Goal: Task Accomplishment & Management: Use online tool/utility

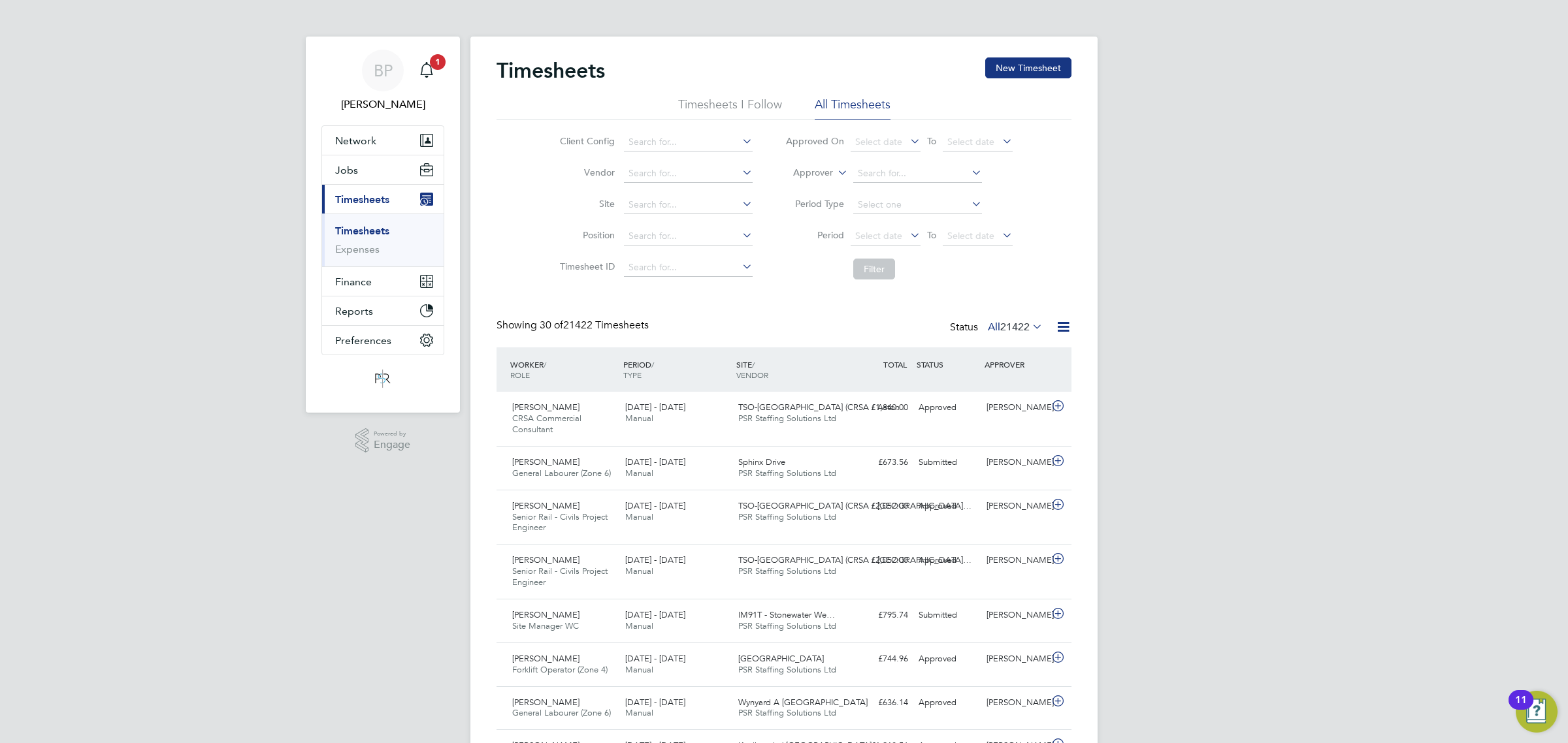
click at [355, 250] on link "Expenses" at bounding box center [357, 249] width 44 height 13
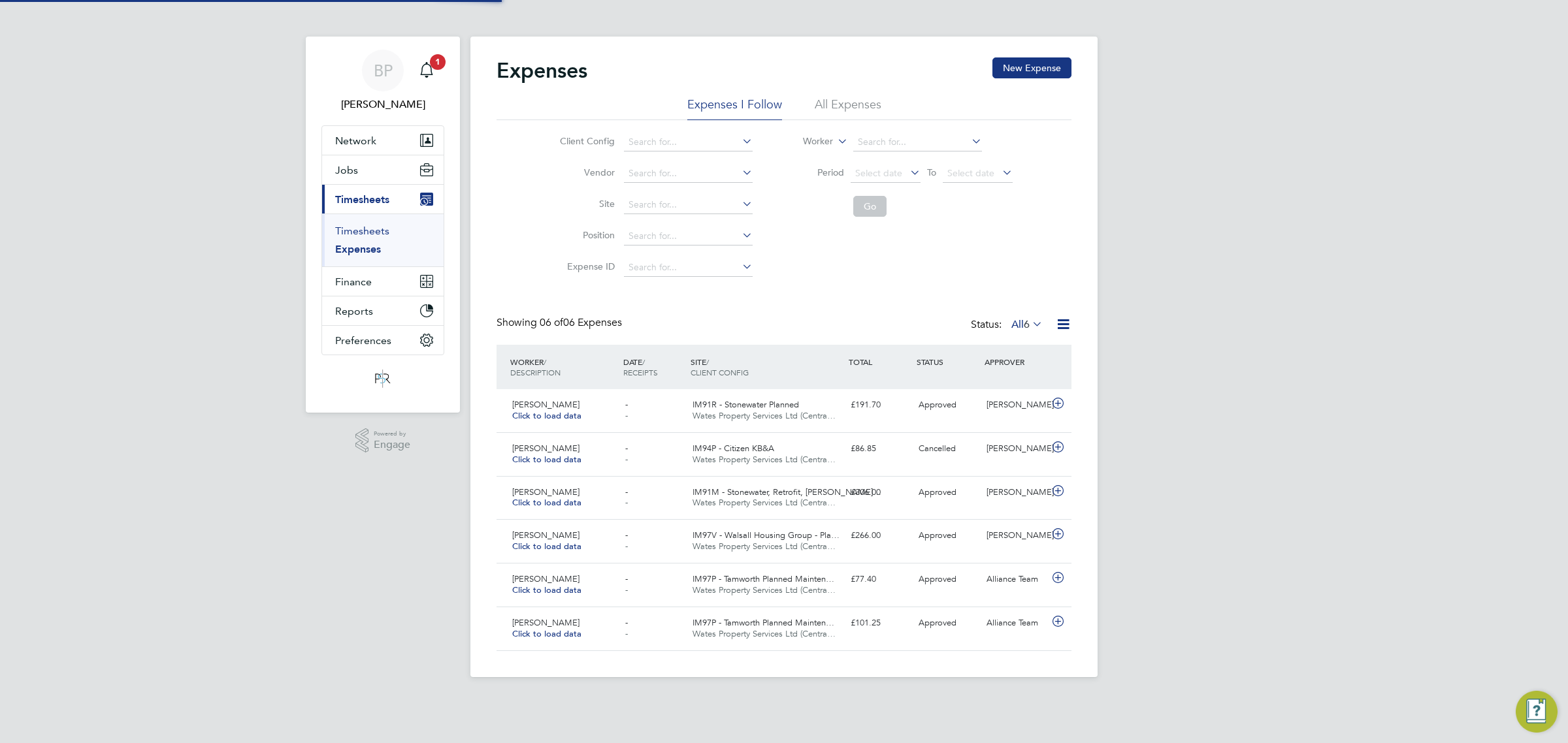
click at [358, 232] on link "Timesheets" at bounding box center [362, 231] width 54 height 13
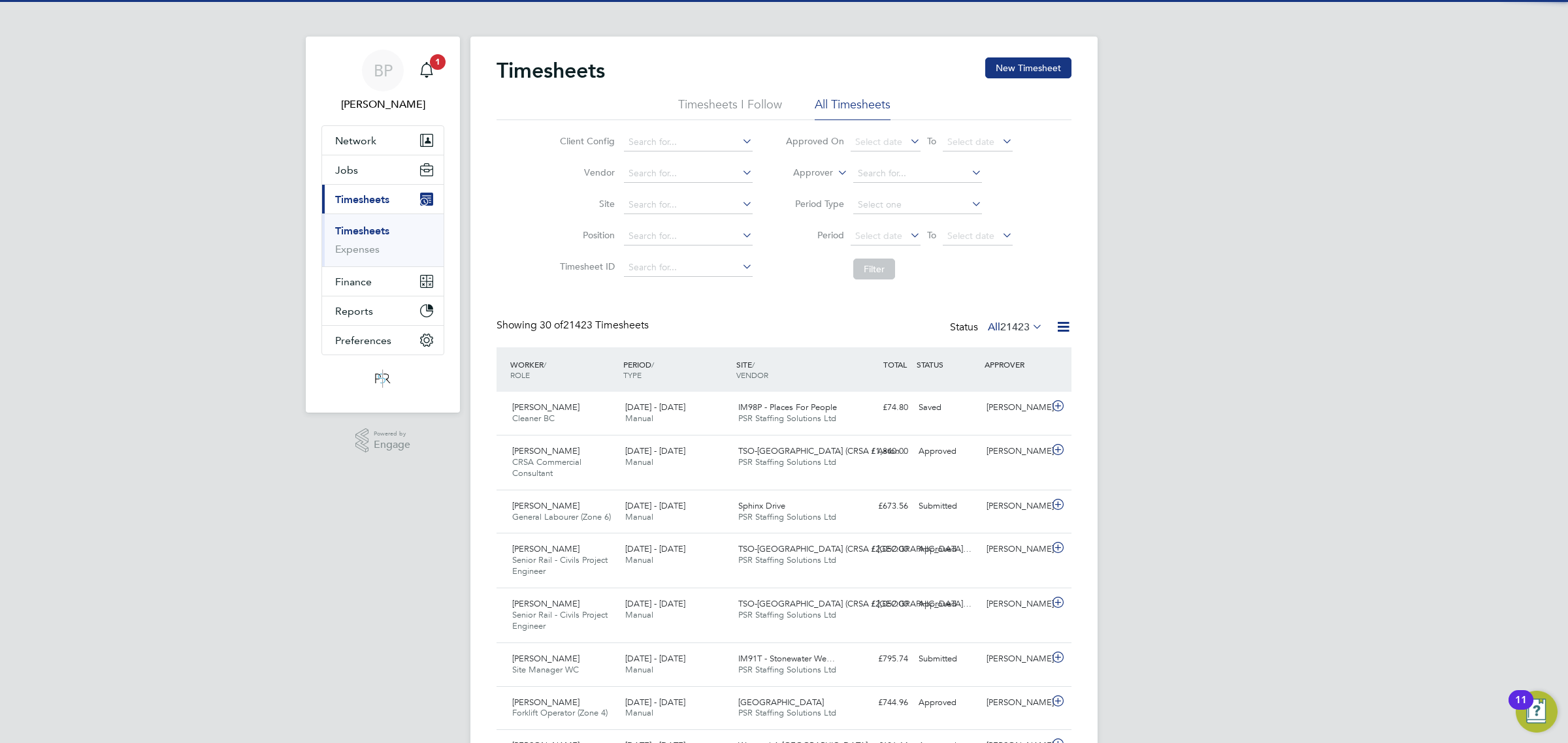
click at [1063, 327] on icon at bounding box center [1063, 327] width 16 height 16
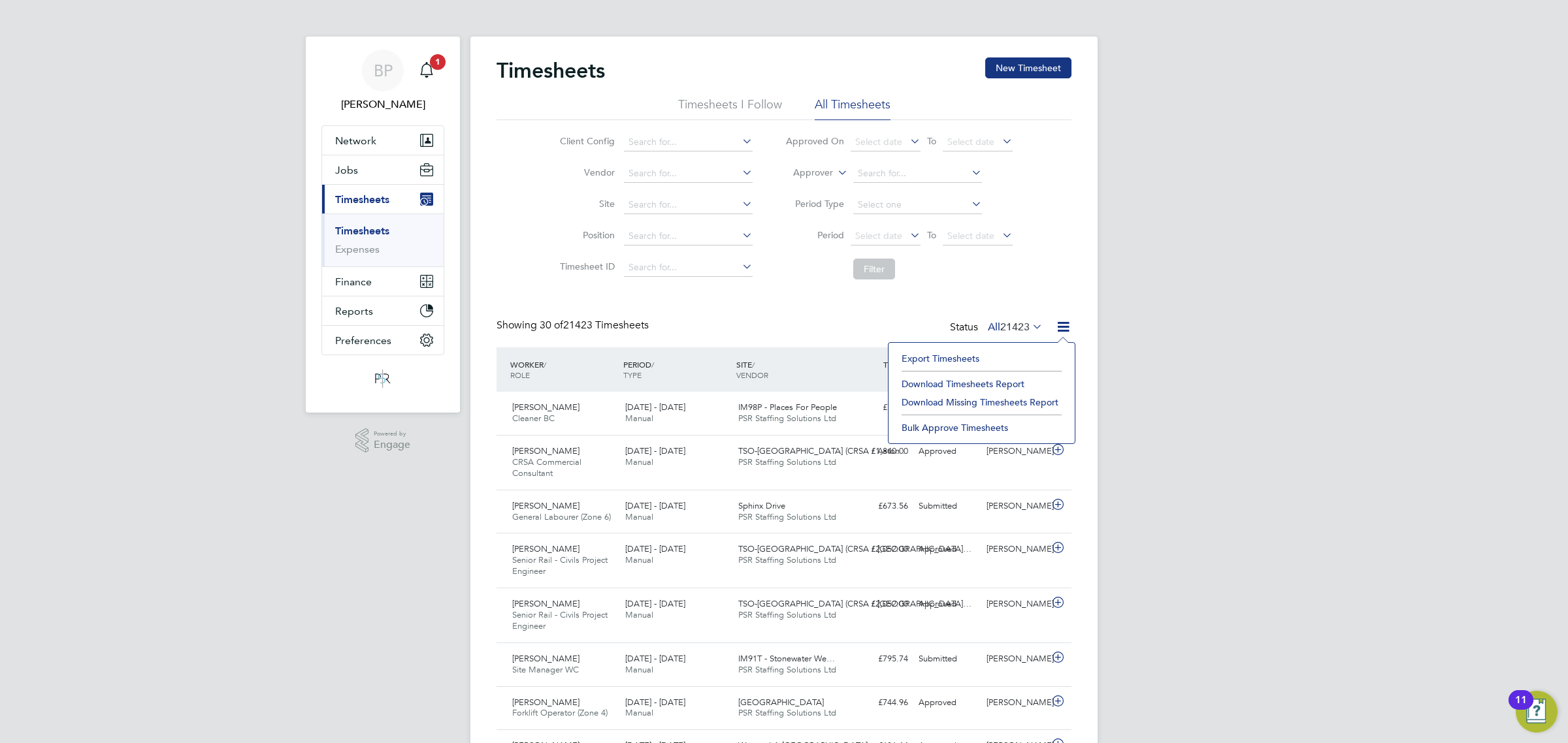
click at [984, 350] on li "Export Timesheets" at bounding box center [981, 358] width 173 height 18
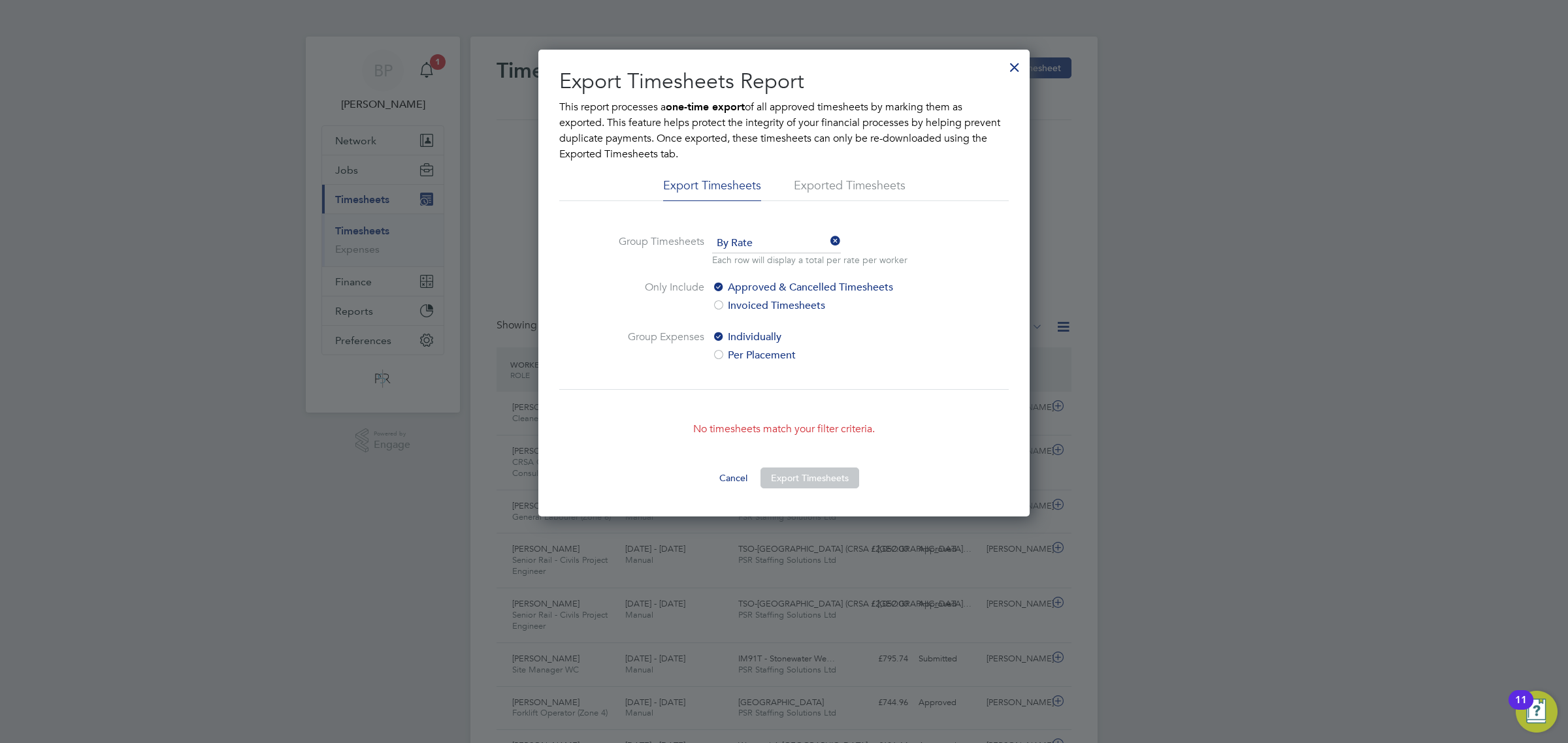
drag, startPoint x: 1013, startPoint y: 61, endPoint x: 430, endPoint y: 80, distance: 583.3
click at [1013, 62] on div at bounding box center [1015, 64] width 23 height 23
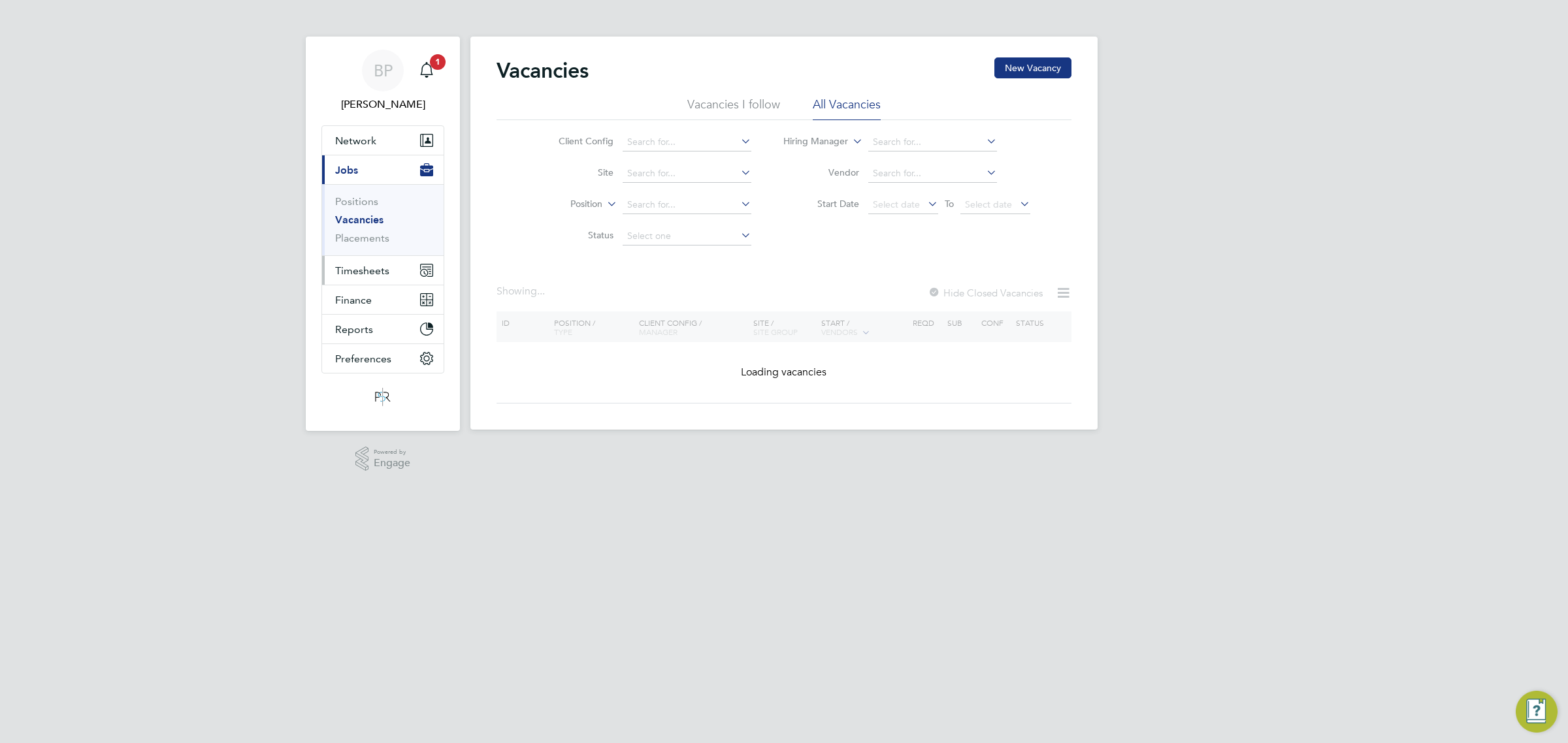
click at [366, 266] on span "Timesheets" at bounding box center [362, 271] width 54 height 13
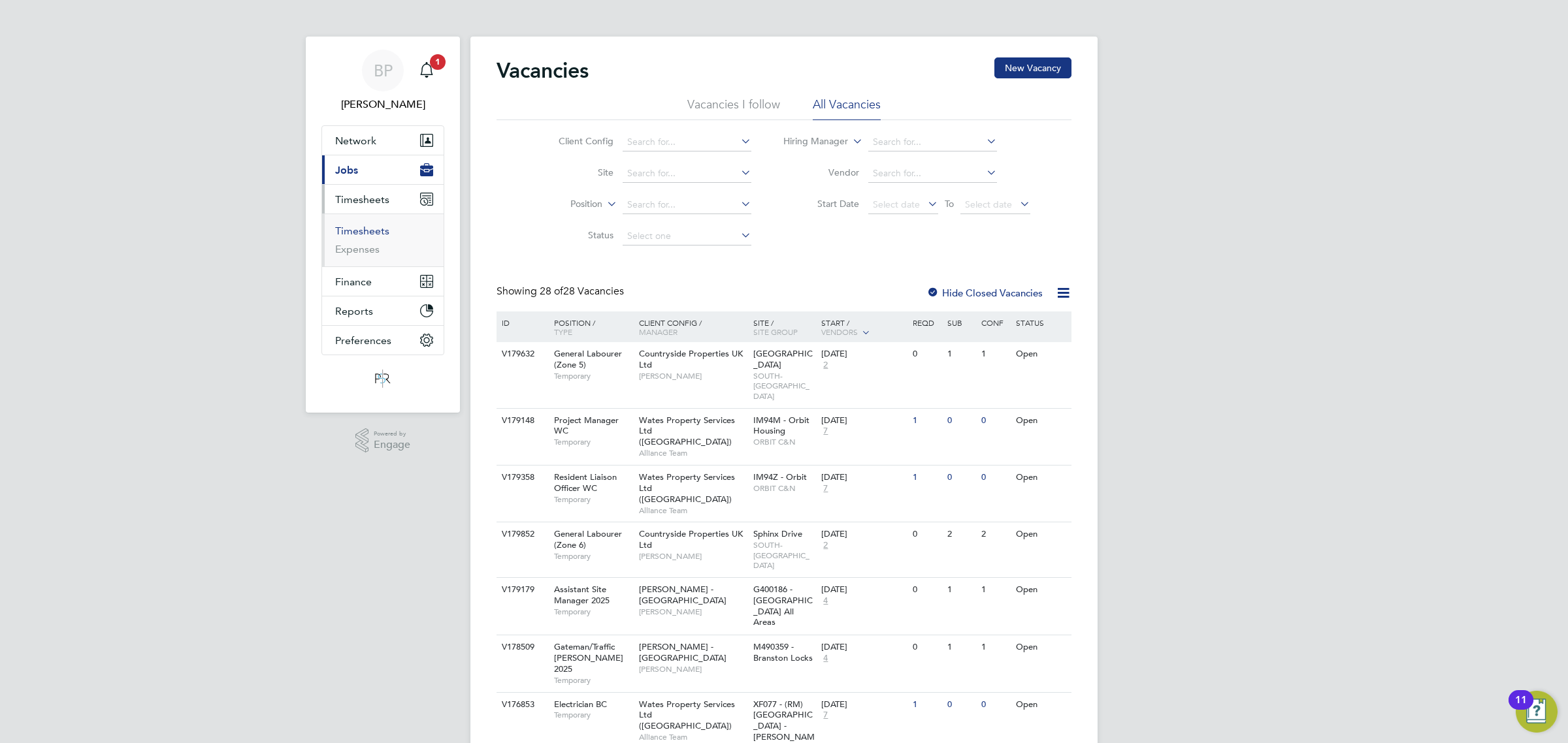
click at [369, 229] on link "Timesheets" at bounding box center [362, 231] width 54 height 13
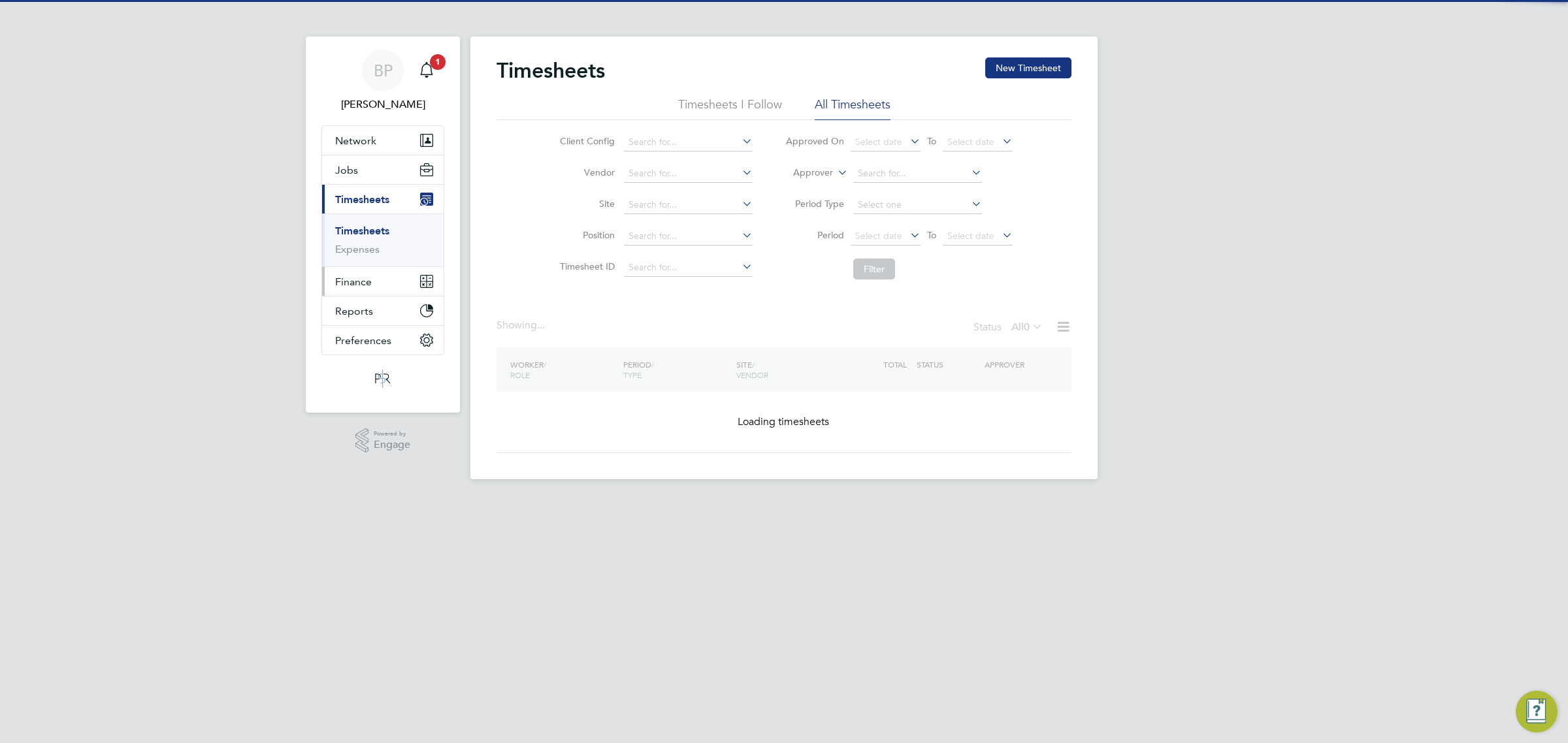
click at [359, 281] on span "Finance" at bounding box center [354, 282] width 37 height 13
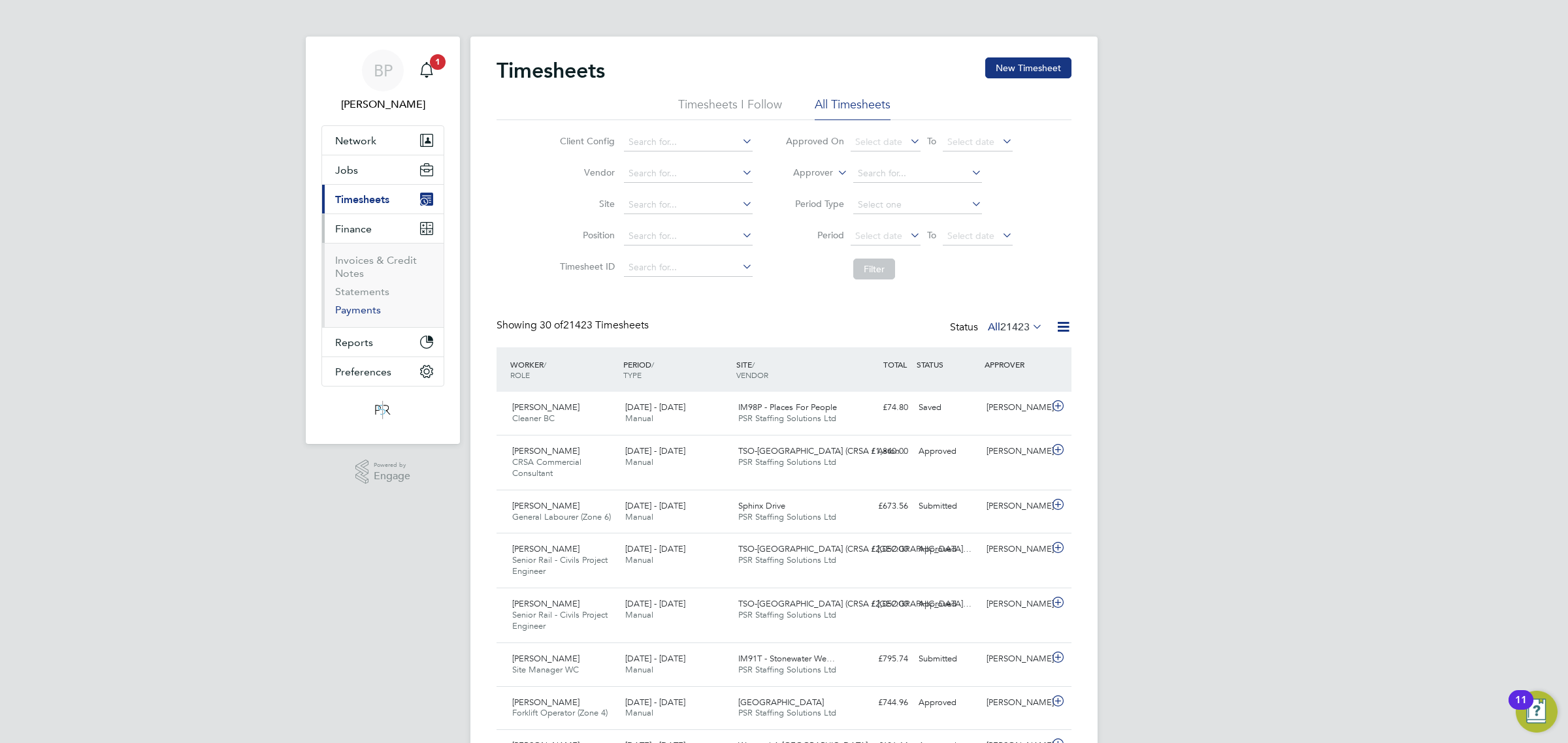
click at [357, 311] on link "Payments" at bounding box center [358, 310] width 46 height 13
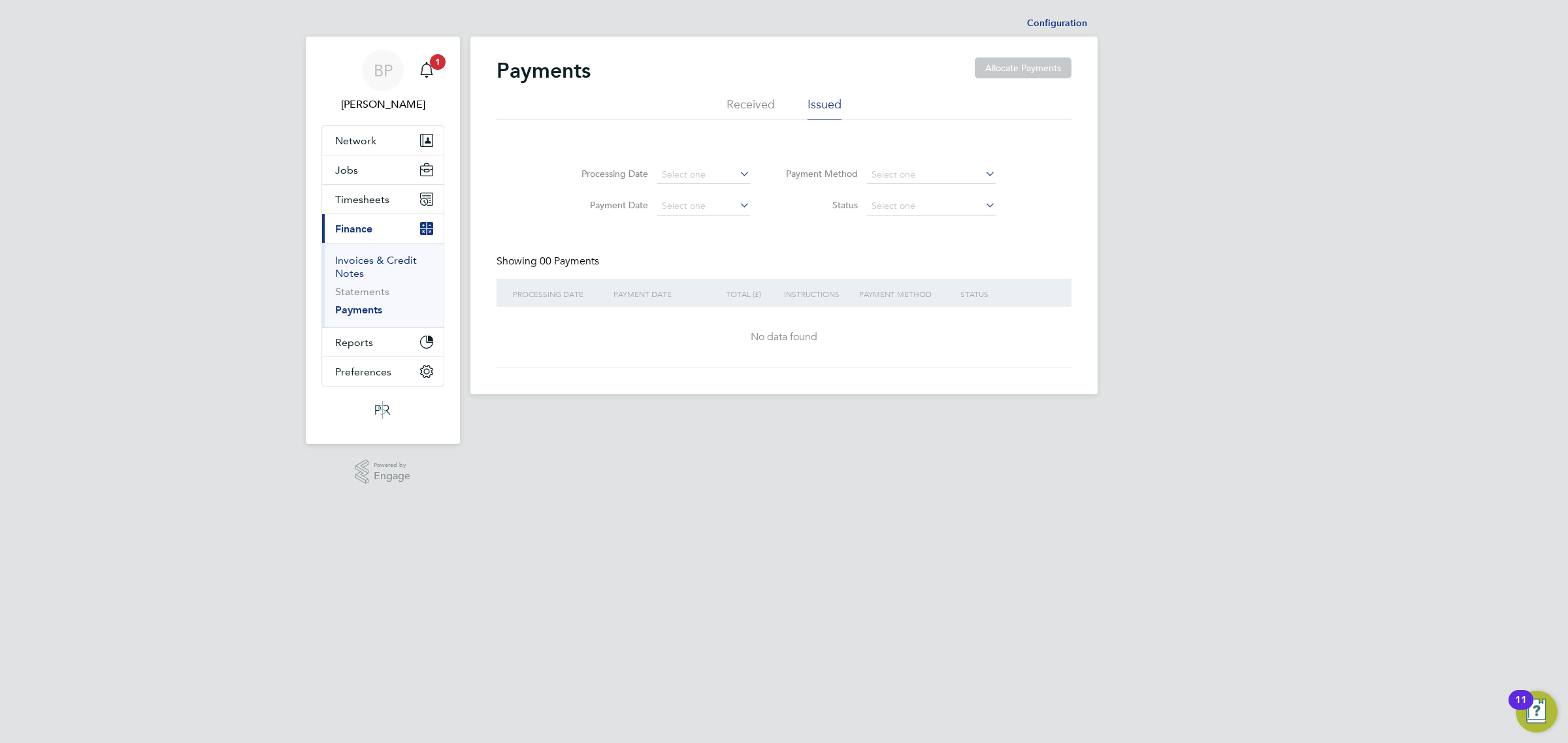
click at [381, 257] on link "Invoices & Credit Notes" at bounding box center [376, 267] width 82 height 25
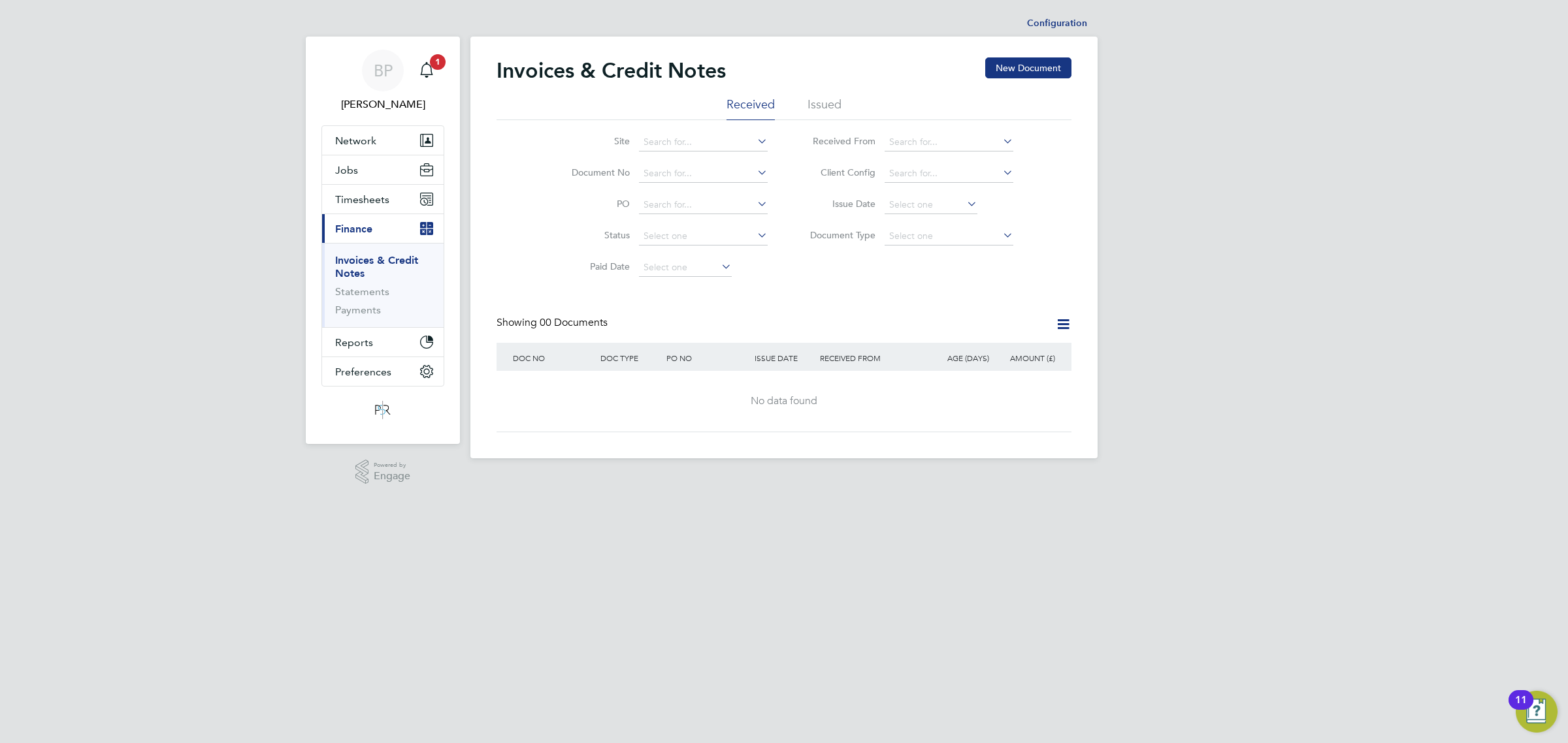
click at [820, 104] on li "Issued" at bounding box center [825, 108] width 34 height 23
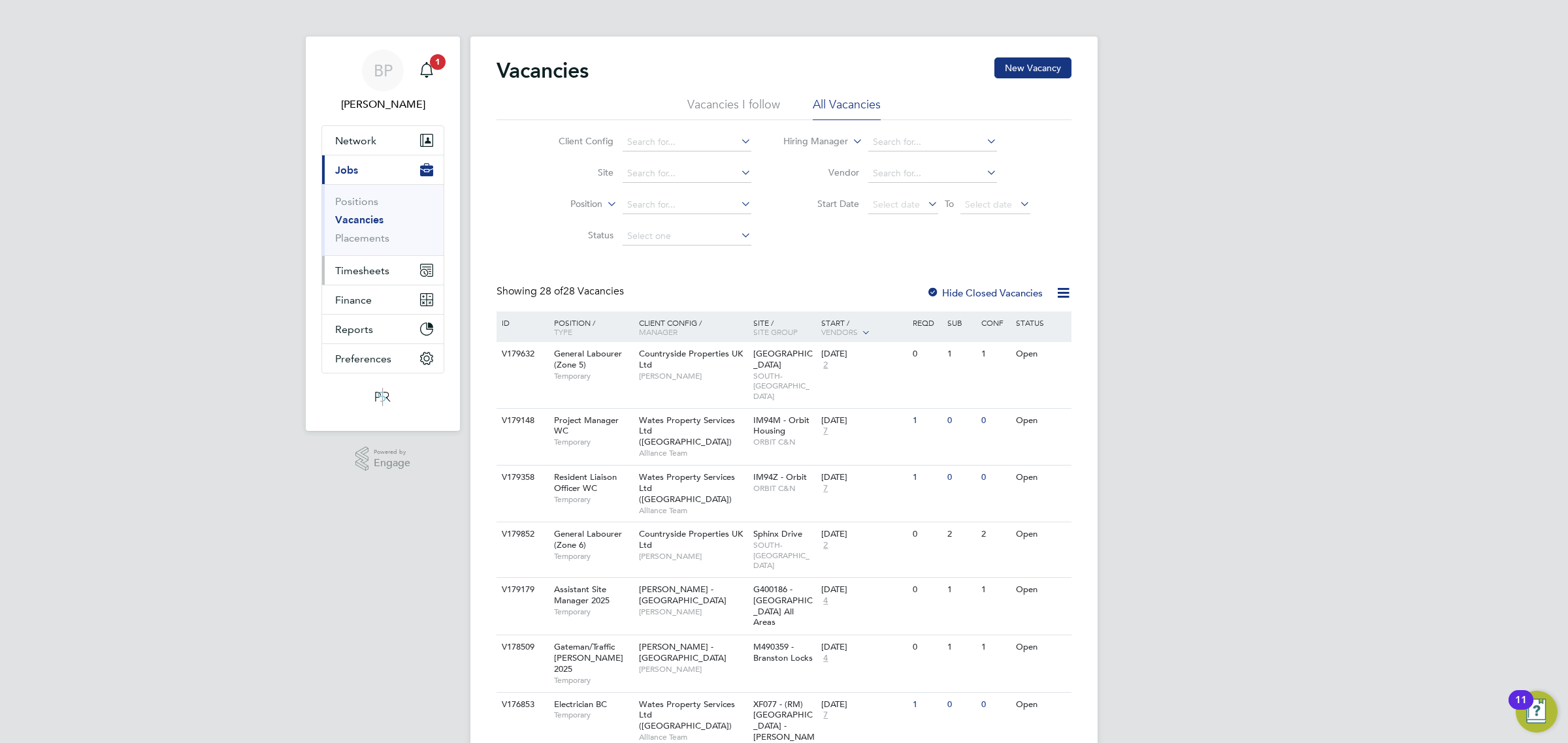
click at [361, 270] on span "Timesheets" at bounding box center [362, 271] width 54 height 13
click at [364, 224] on link "Timesheets" at bounding box center [362, 231] width 54 height 13
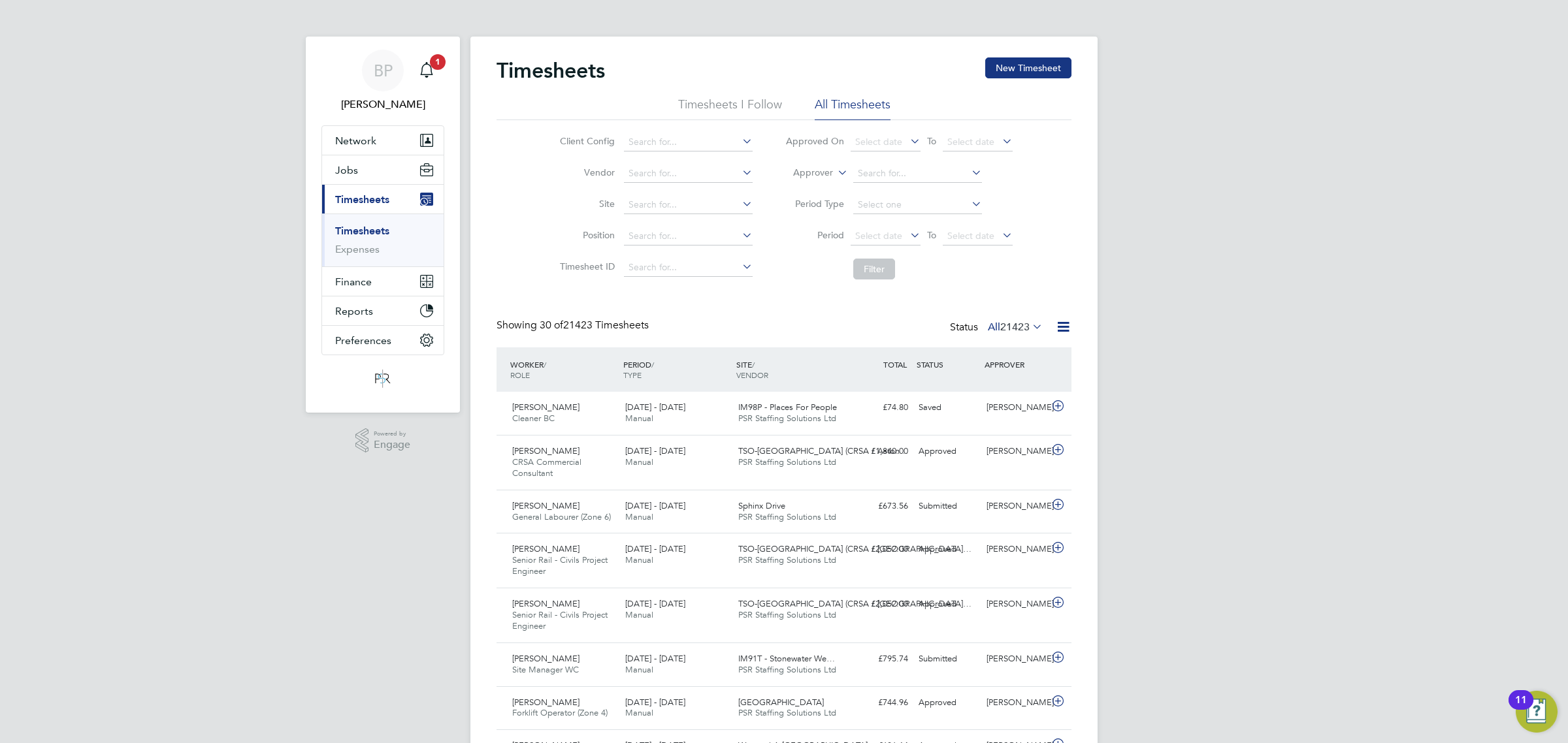
scroll to position [32, 113]
click at [1064, 329] on icon at bounding box center [1063, 327] width 16 height 16
click at [947, 358] on li "Export Timesheets" at bounding box center [981, 358] width 173 height 18
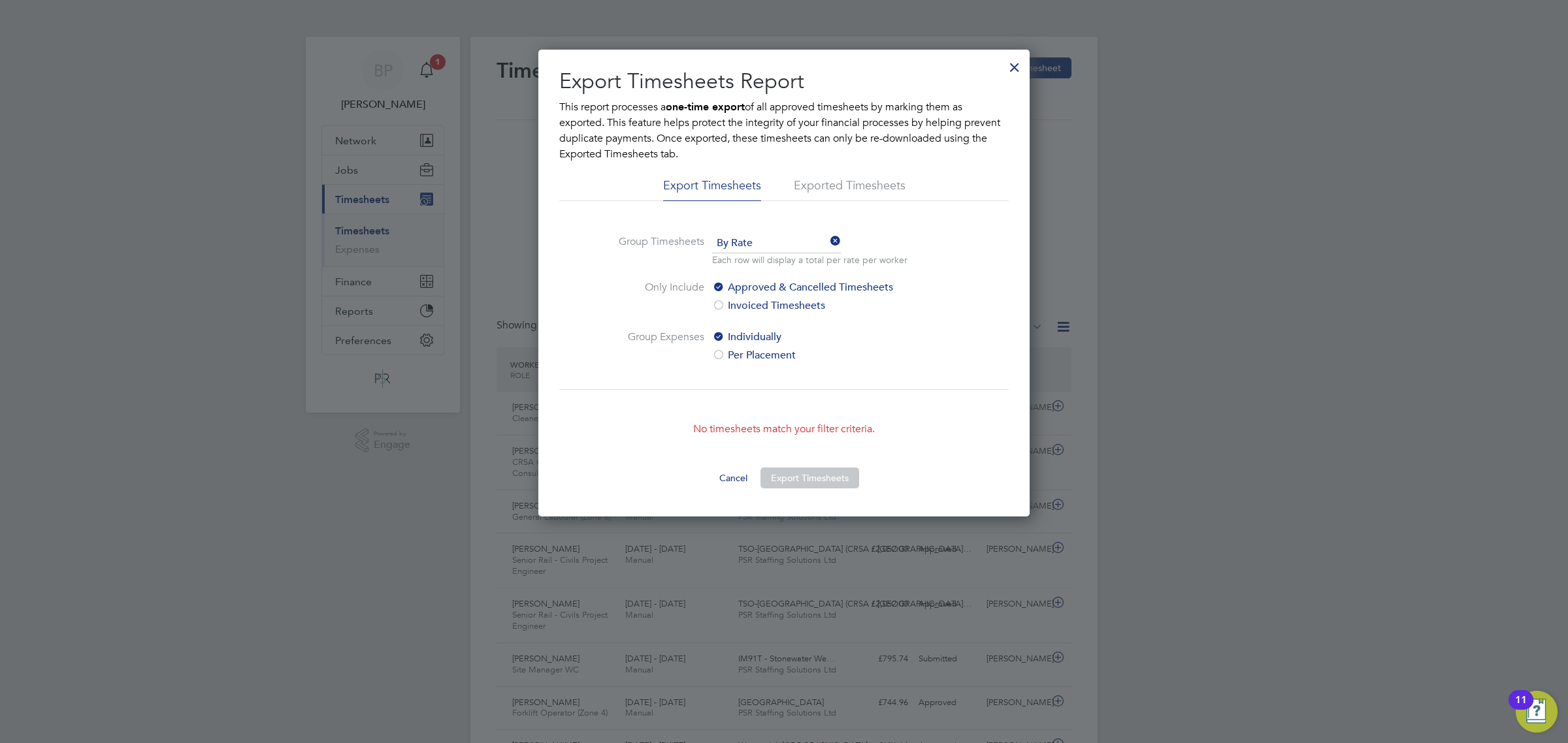
click at [1013, 66] on div at bounding box center [1015, 64] width 23 height 23
